Goal: Information Seeking & Learning: Learn about a topic

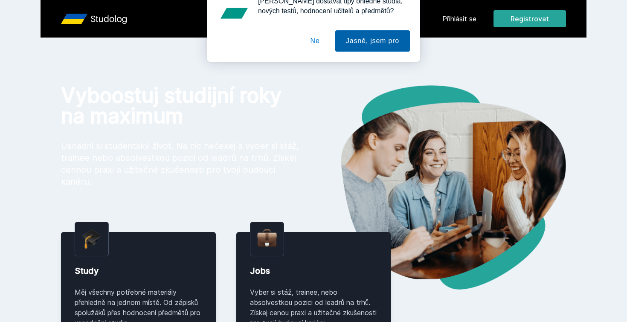
click at [382, 59] on button "Jasně, jsem pro" at bounding box center [372, 54] width 75 height 21
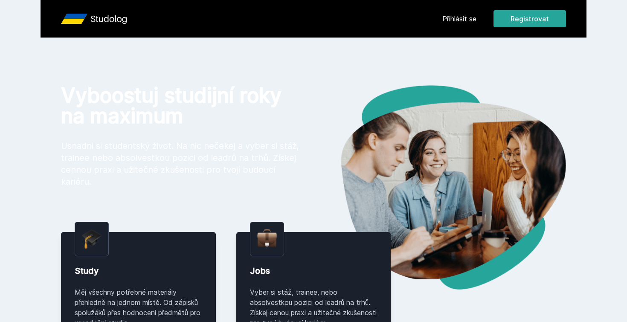
click at [454, 20] on link "Přihlásit se" at bounding box center [459, 19] width 34 height 10
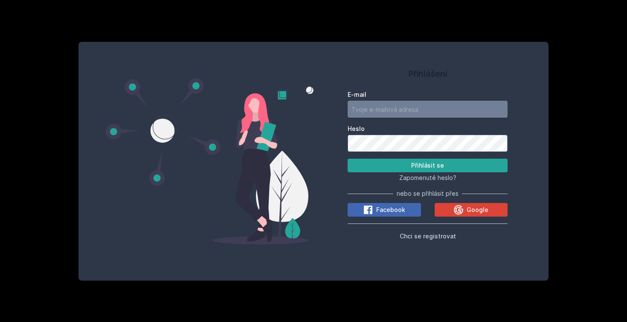
type input "[PERSON_NAME][EMAIL_ADDRESS][DOMAIN_NAME]"
click at [407, 163] on button "Přihlásit se" at bounding box center [428, 166] width 160 height 14
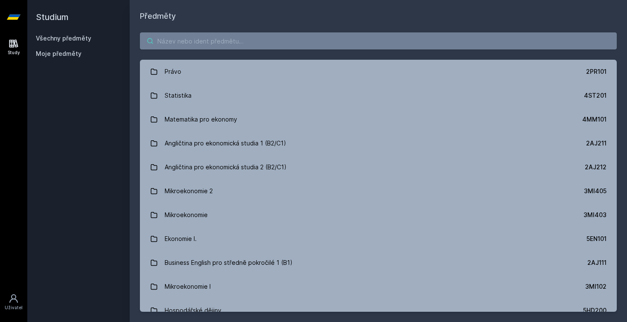
click at [282, 43] on input "search" at bounding box center [378, 40] width 477 height 17
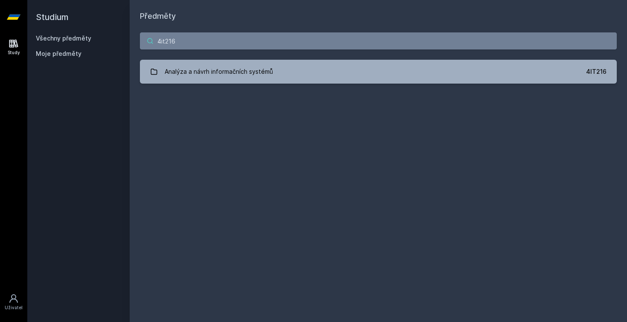
type input "4it216"
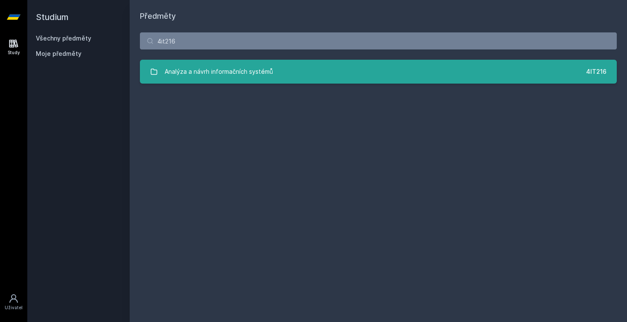
click at [225, 78] on div "Analýza a návrh informačních systémů" at bounding box center [219, 71] width 108 height 17
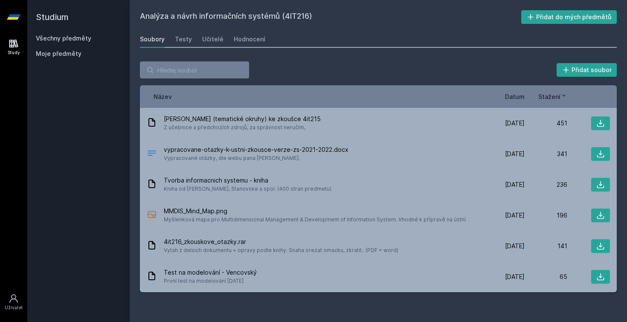
click at [224, 41] on div "Soubory Testy Učitelé Hodnocení" at bounding box center [378, 39] width 477 height 17
click at [220, 41] on div "Učitelé" at bounding box center [212, 39] width 21 height 9
